Goal: Task Accomplishment & Management: Complete application form

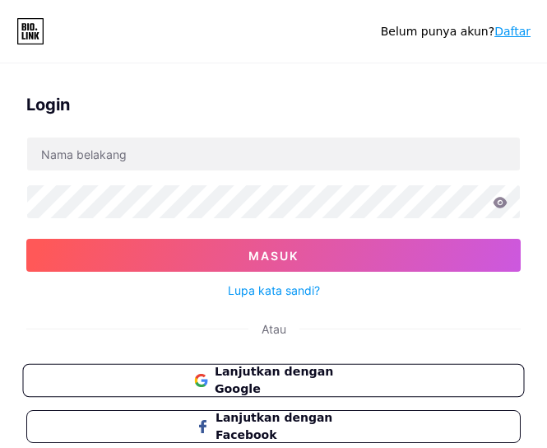
click at [276, 381] on font "Lanjutkan dengan Google" at bounding box center [274, 379] width 118 height 31
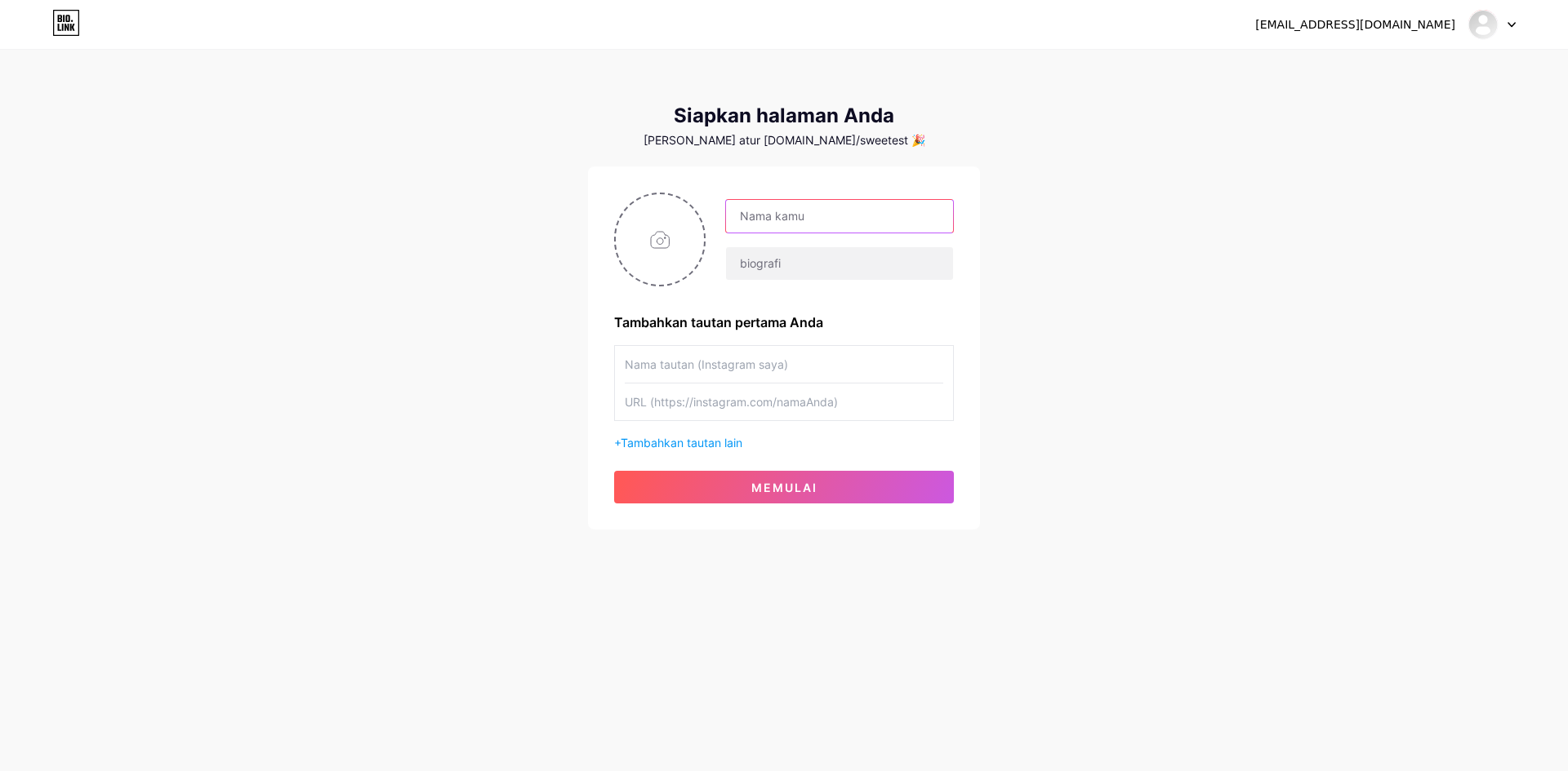
click at [555, 216] on input "text" at bounding box center [839, 216] width 227 height 33
click at [555, 30] on font "[EMAIL_ADDRESS][DOMAIN_NAME]" at bounding box center [1355, 24] width 200 height 13
click at [555, 17] on div at bounding box center [1492, 25] width 48 height 30
click at [555, 109] on font "Keluar" at bounding box center [1346, 110] width 36 height 14
click at [555, 110] on div "[EMAIL_ADDRESS][DOMAIN_NAME] Dasbor Keluar Siapkan halaman Anda Mari kita atur …" at bounding box center [784, 291] width 1568 height 582
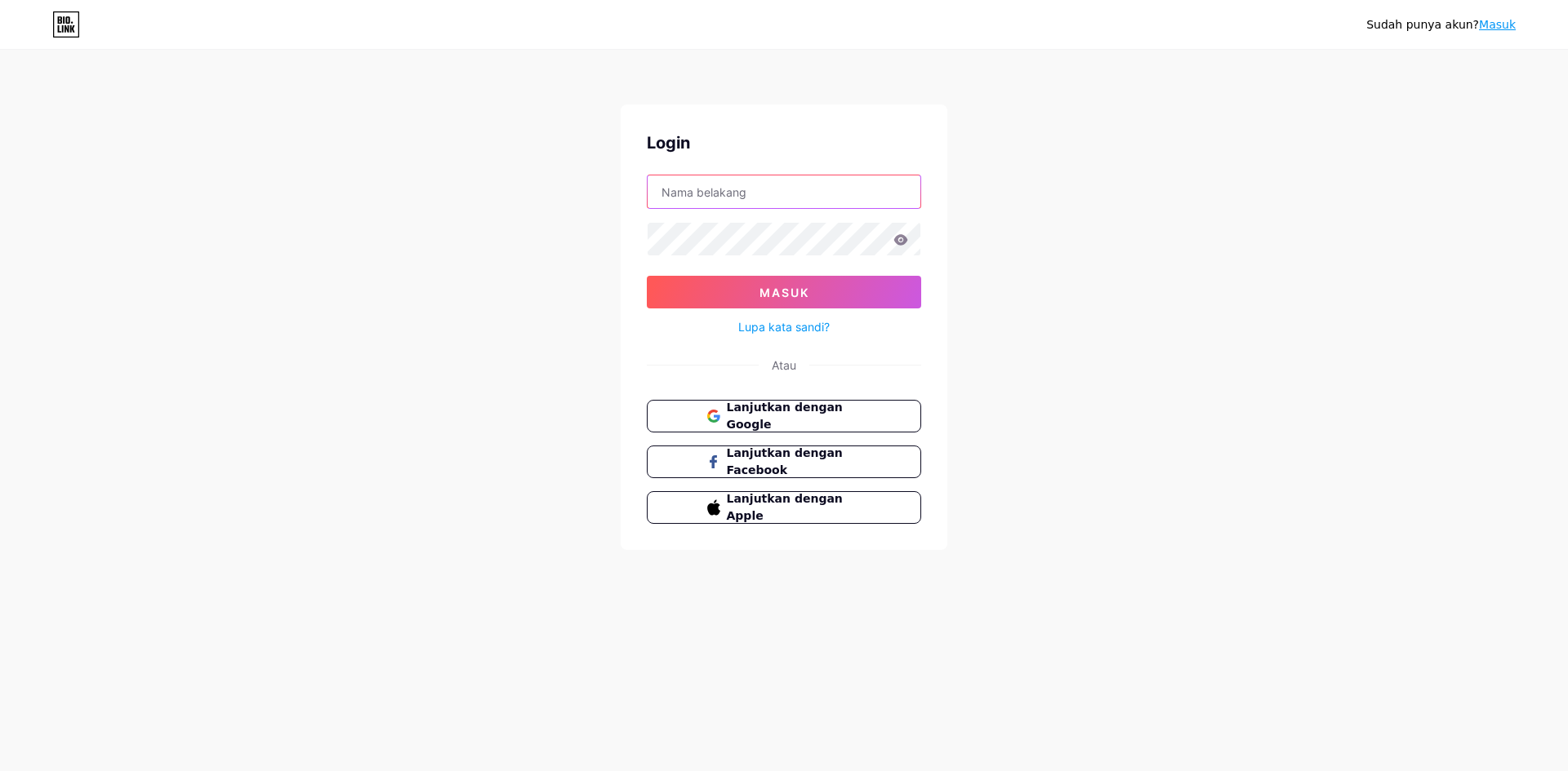
click at [555, 179] on input "text" at bounding box center [783, 192] width 273 height 33
click at [1491, 26] on link "Sign up" at bounding box center [1494, 24] width 44 height 13
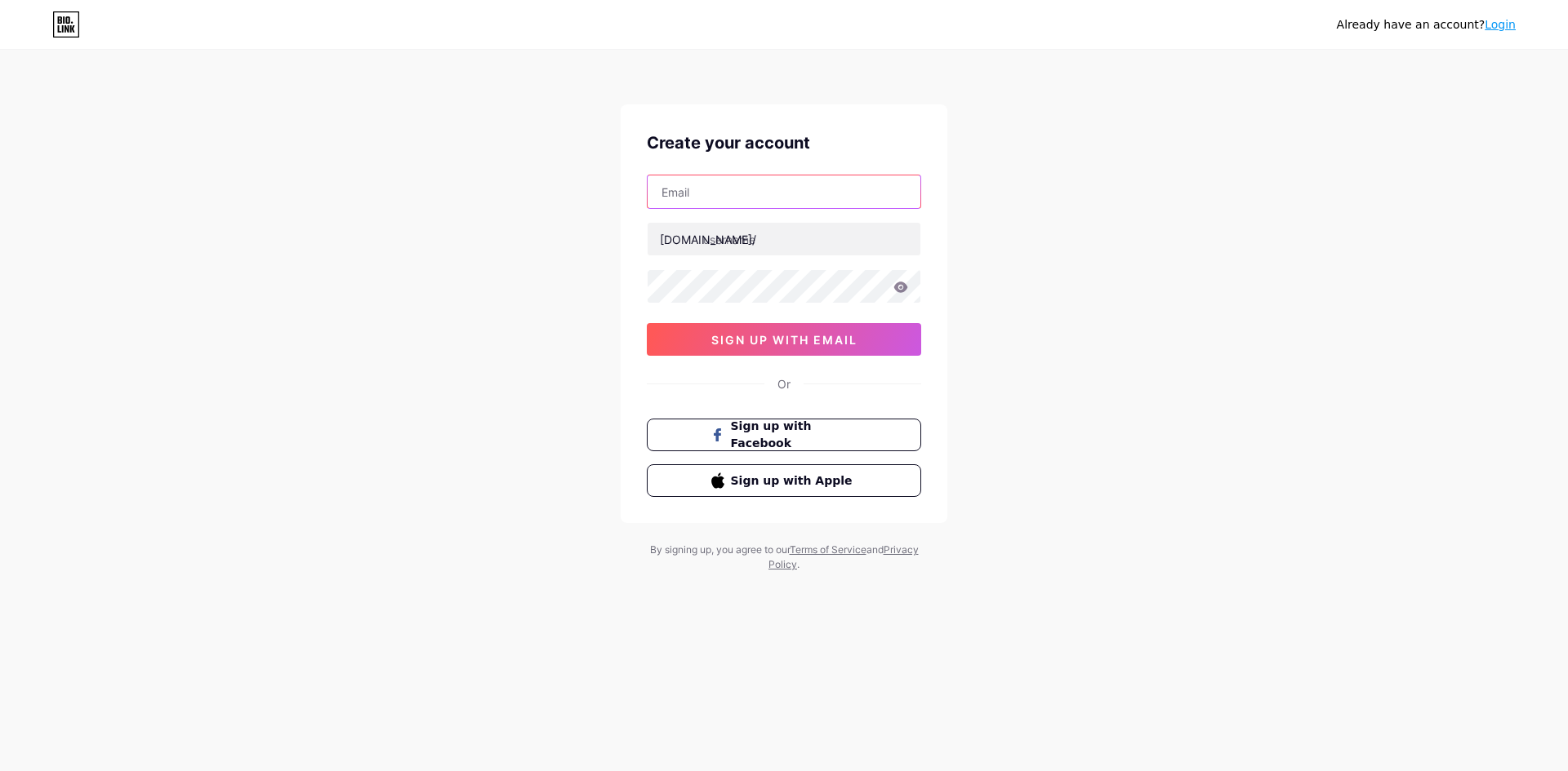
click at [739, 195] on input "text" at bounding box center [783, 192] width 273 height 33
click at [747, 235] on input "text" at bounding box center [783, 239] width 273 height 33
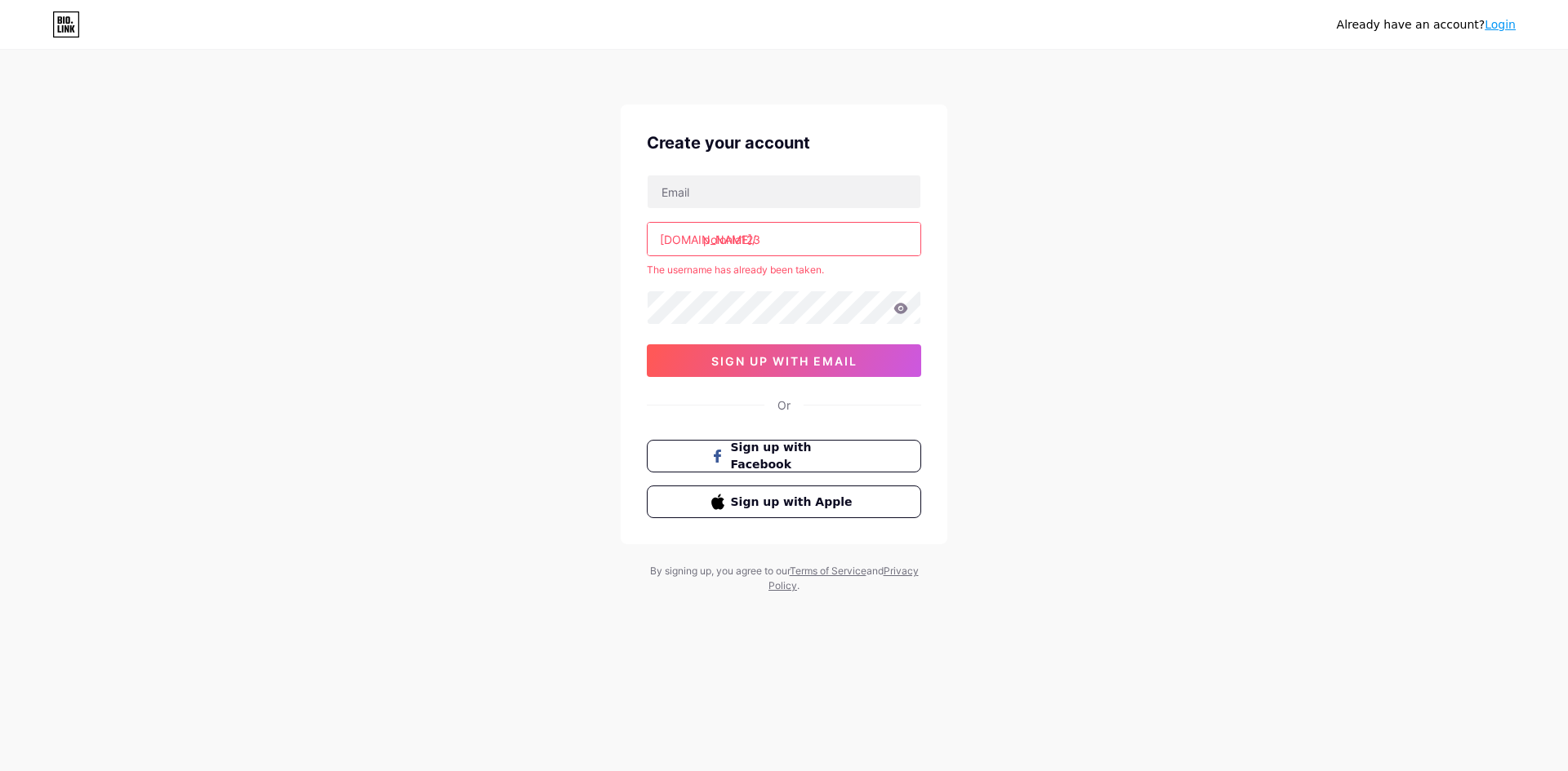
click at [611, 261] on div "Already have an account? Login Create your account bio.link/ polonia123 The use…" at bounding box center [784, 322] width 1568 height 646
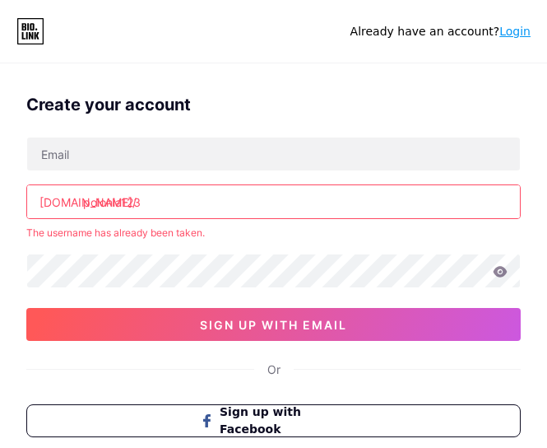
click at [267, 206] on input "polonia123" at bounding box center [273, 201] width 493 height 33
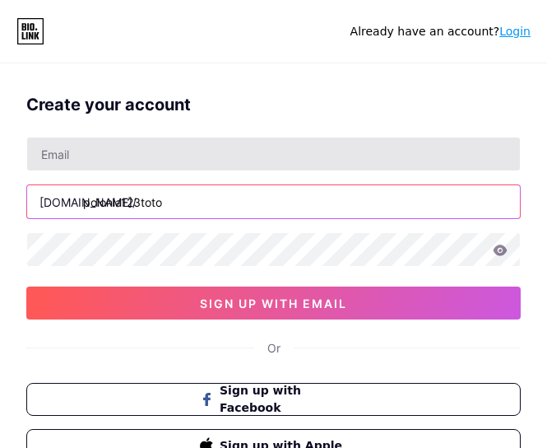
type input "polonia123toto"
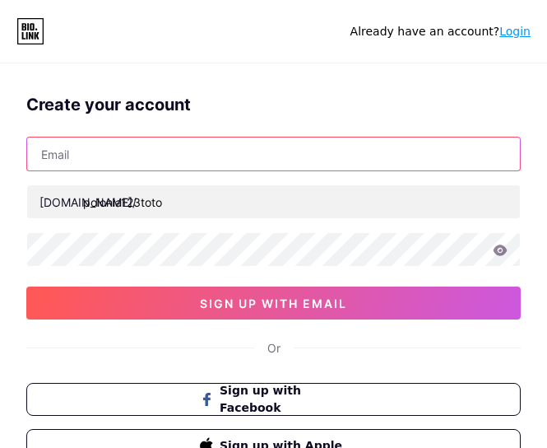
click at [313, 162] on input "text" at bounding box center [273, 153] width 493 height 33
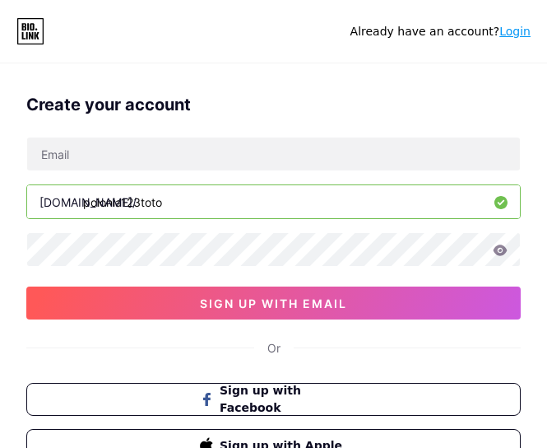
click at [147, 36] on div "Already have an account? Login" at bounding box center [273, 31] width 547 height 26
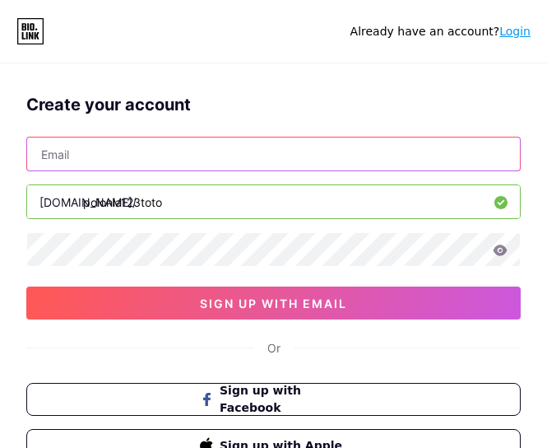
click at [125, 163] on input "text" at bounding box center [273, 153] width 493 height 33
paste input "[EMAIL_ADDRESS][DOMAIN_NAME]"
type input "[EMAIL_ADDRESS][DOMAIN_NAME]"
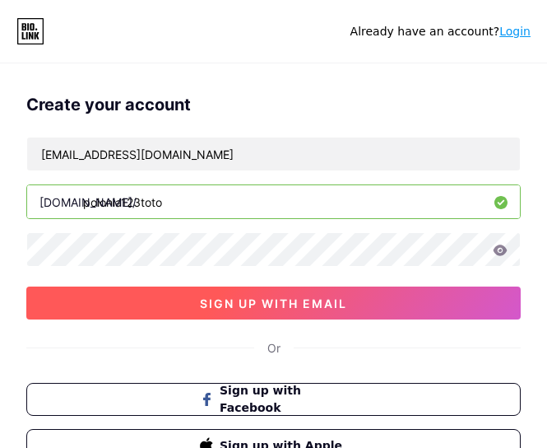
click at [192, 307] on button "sign up with email" at bounding box center [273, 302] width 494 height 33
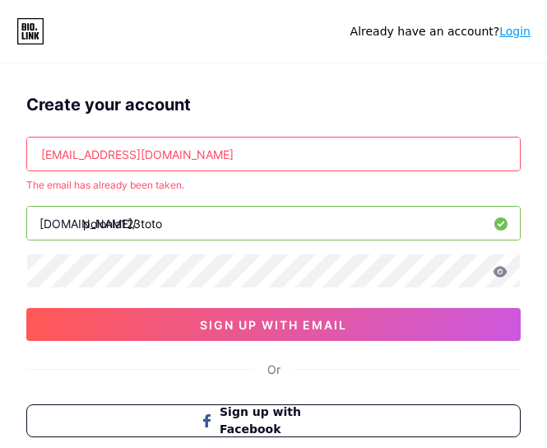
drag, startPoint x: 256, startPoint y: 155, endPoint x: -11, endPoint y: 114, distance: 269.7
click at [0, 114] on html "Already have an account? Login Create your account 100sweetestscar@gmail.com Th…" at bounding box center [273, 250] width 547 height 500
click at [167, 153] on input "text" at bounding box center [273, 153] width 493 height 33
paste input "100superstarr@gmail.com"
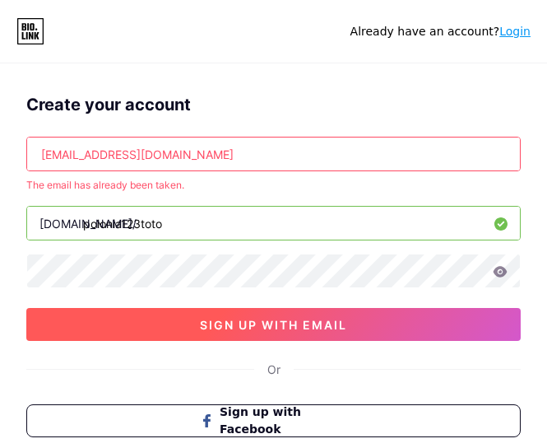
type input "100superstarr@gmail.com"
click at [254, 336] on button "sign up with email" at bounding box center [273, 324] width 494 height 33
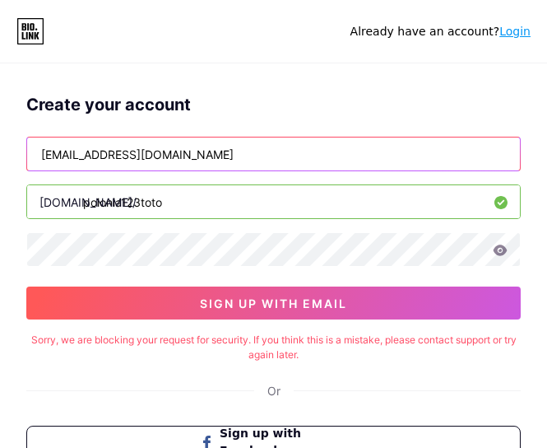
click at [241, 169] on input "100superstarr@gmail.com" at bounding box center [273, 153] width 493 height 33
paste input "treetca"
type input "100streetcar@gmail.com"
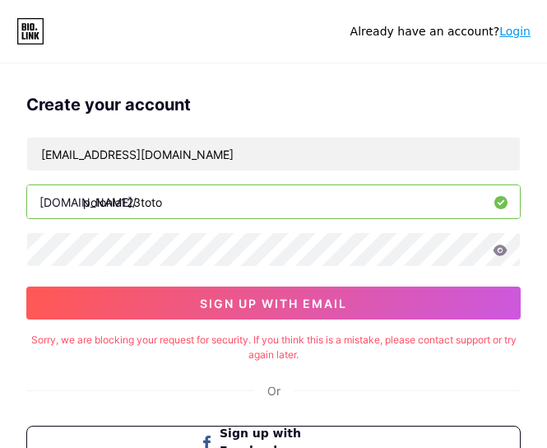
click at [140, 322] on div "Create your account 100streetcar@gmail.com bio.link/ polonia123toto sign up wit…" at bounding box center [273, 305] width 547 height 452
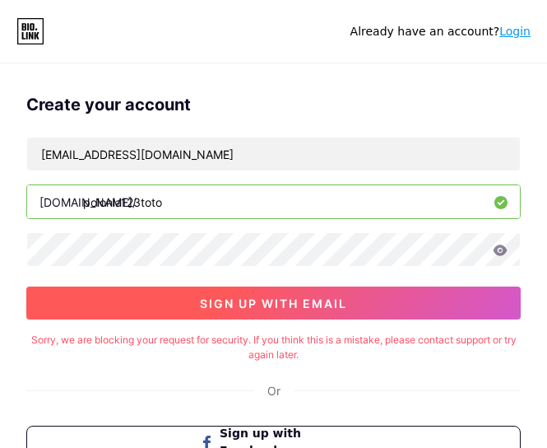
click at [162, 308] on button "sign up with email" at bounding box center [273, 302] width 494 height 33
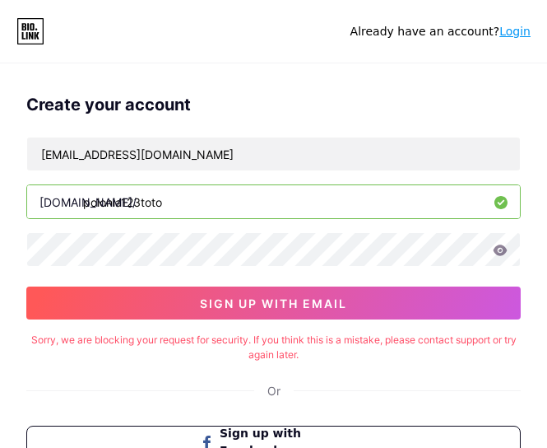
click at [355, 112] on div "Create your account" at bounding box center [273, 104] width 494 height 25
